Goal: Communication & Community: Answer question/provide support

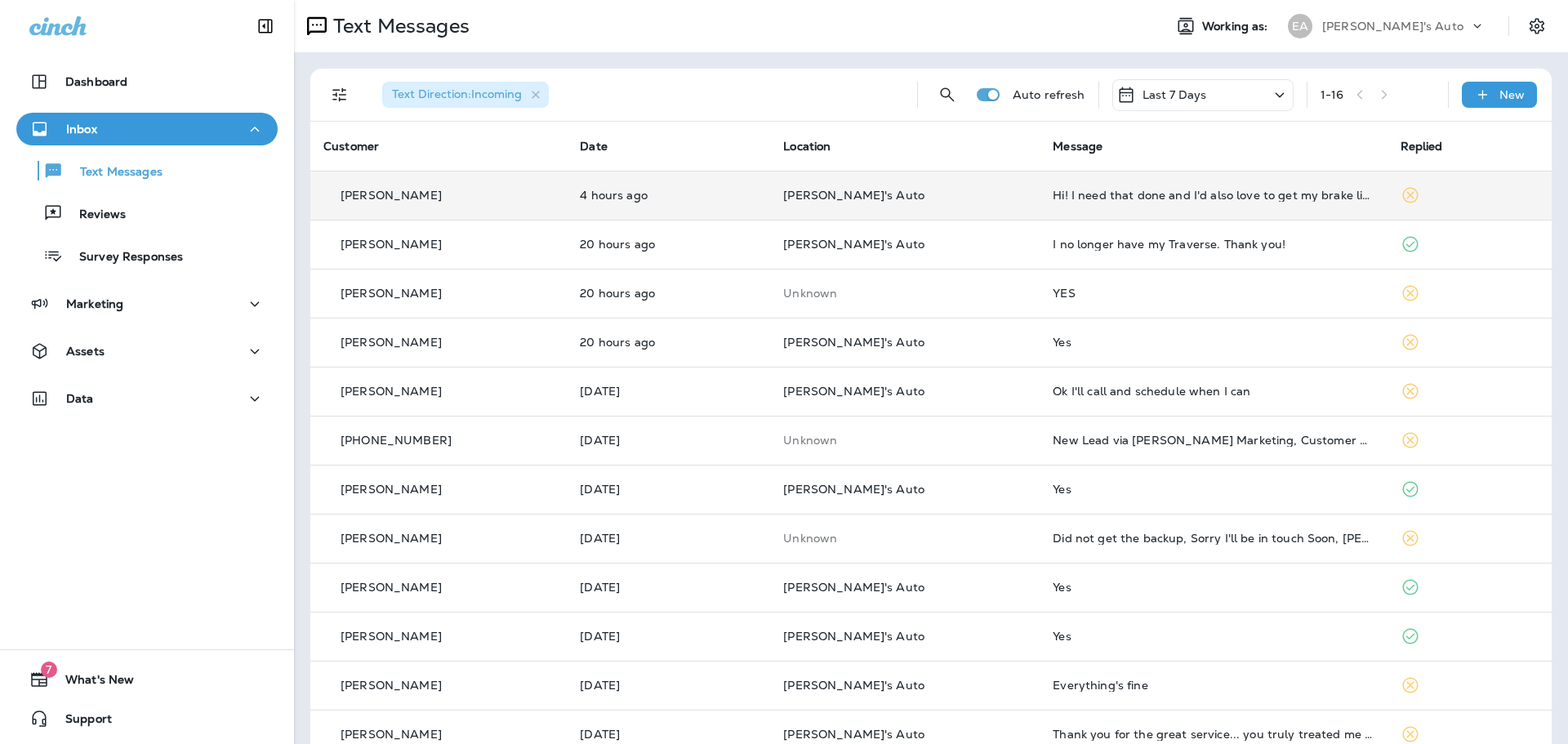
click at [953, 202] on td "[PERSON_NAME]'s Auto" at bounding box center [905, 195] width 269 height 49
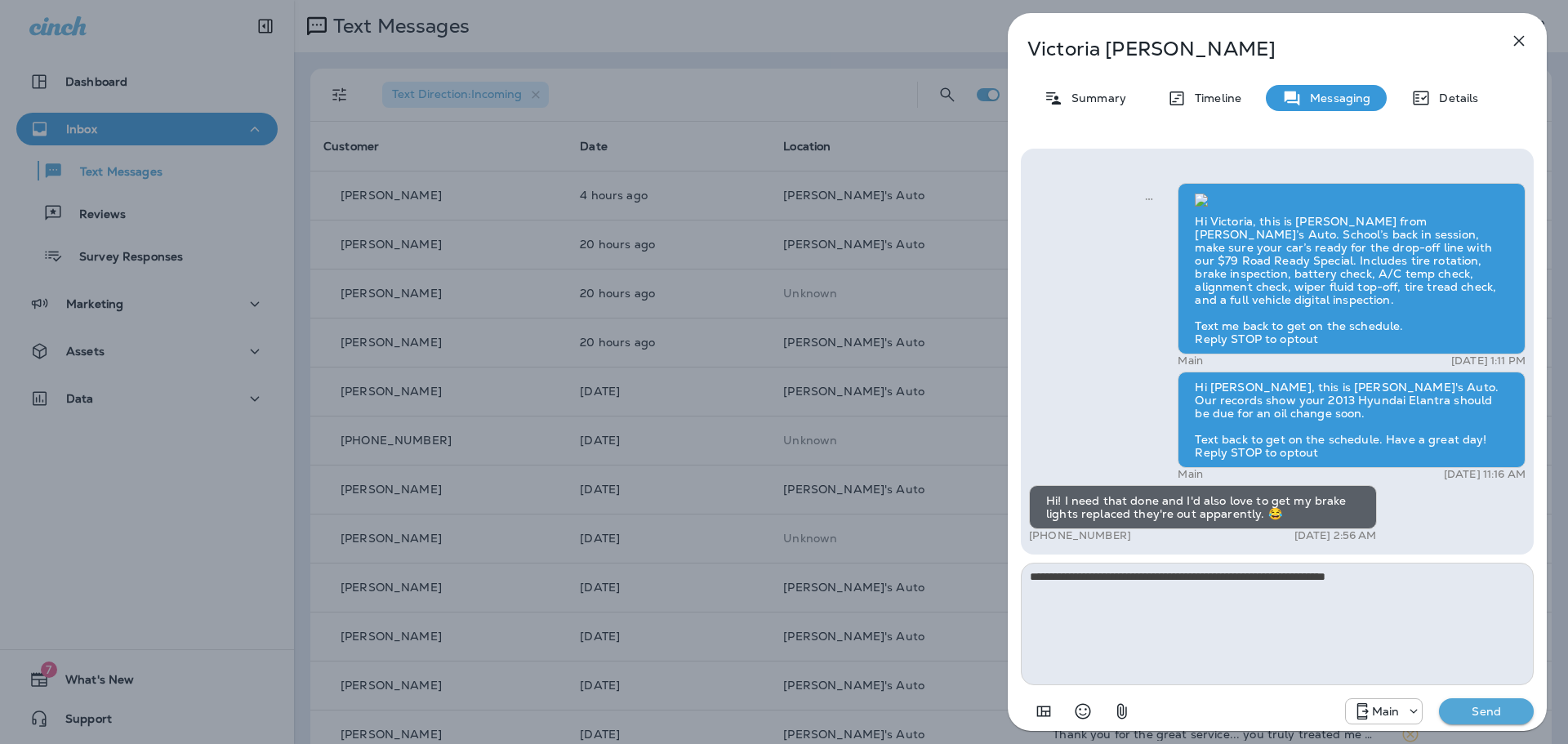
type textarea "**********"
click at [1500, 709] on p "Send" at bounding box center [1486, 712] width 69 height 15
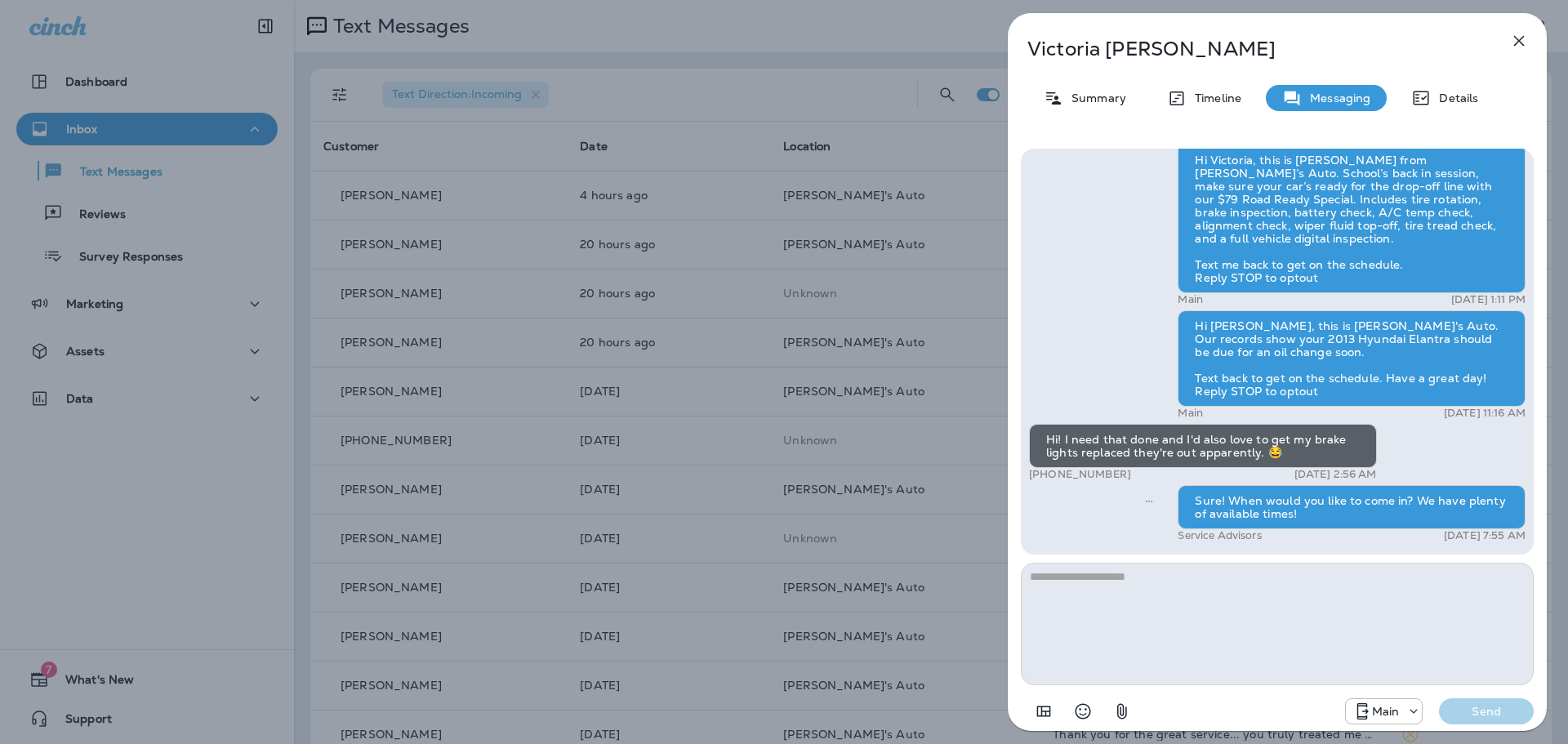
click at [1515, 37] on icon "button" at bounding box center [1519, 41] width 11 height 11
